Goal: Download file/media

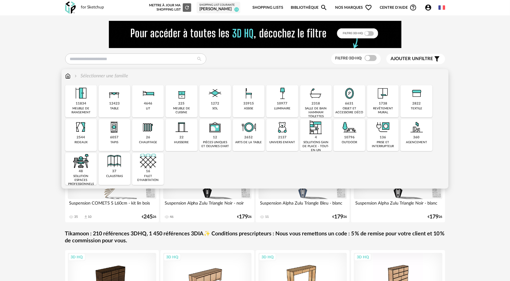
click at [187, 104] on div "225 meuble de cuisine" at bounding box center [182, 101] width 32 height 32
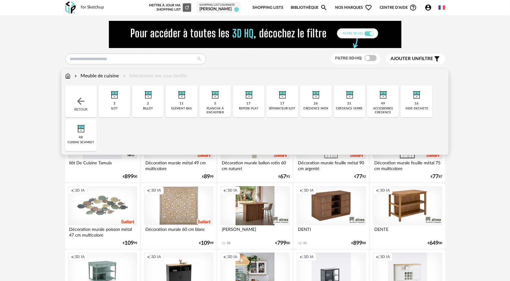
click at [82, 142] on div "cuisine schmidt" at bounding box center [81, 142] width 27 height 4
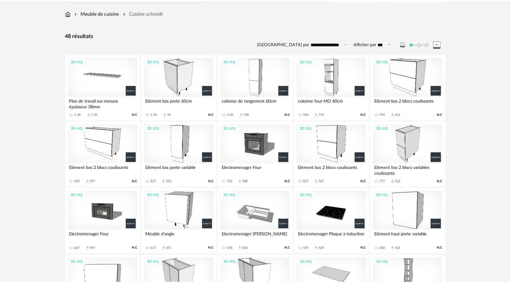
scroll to position [60, 0]
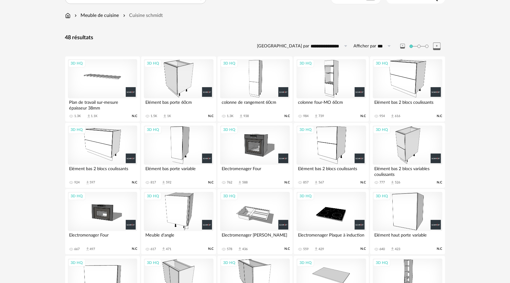
click at [181, 83] on div "3D HQ" at bounding box center [178, 78] width 69 height 39
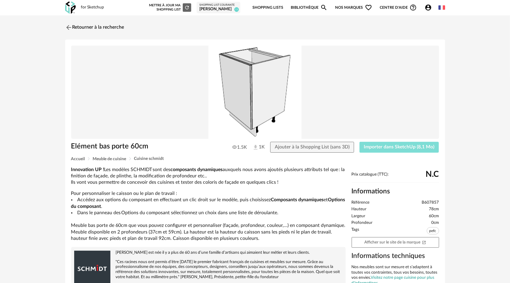
click at [401, 149] on span "Importer dans SketchUp (8,1 Mo)" at bounding box center [399, 147] width 71 height 5
click at [70, 25] on img at bounding box center [68, 27] width 9 height 9
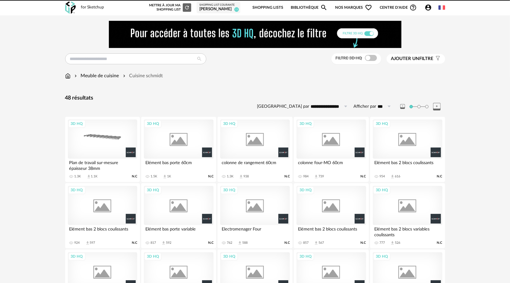
scroll to position [80, 0]
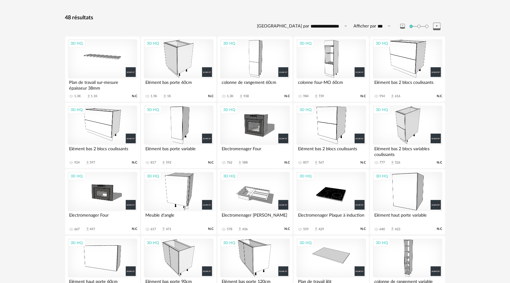
click at [257, 128] on div "3D HQ" at bounding box center [254, 125] width 69 height 39
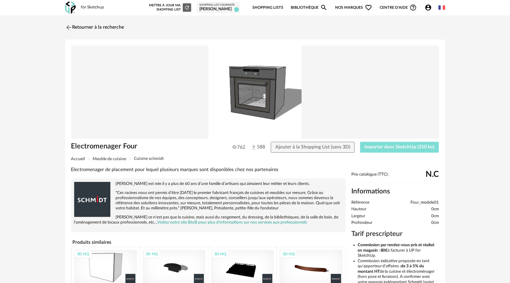
click at [391, 150] on button "Importer dans SketchUp (310 ko)" at bounding box center [399, 147] width 79 height 11
